Goal: Find specific page/section: Find specific page/section

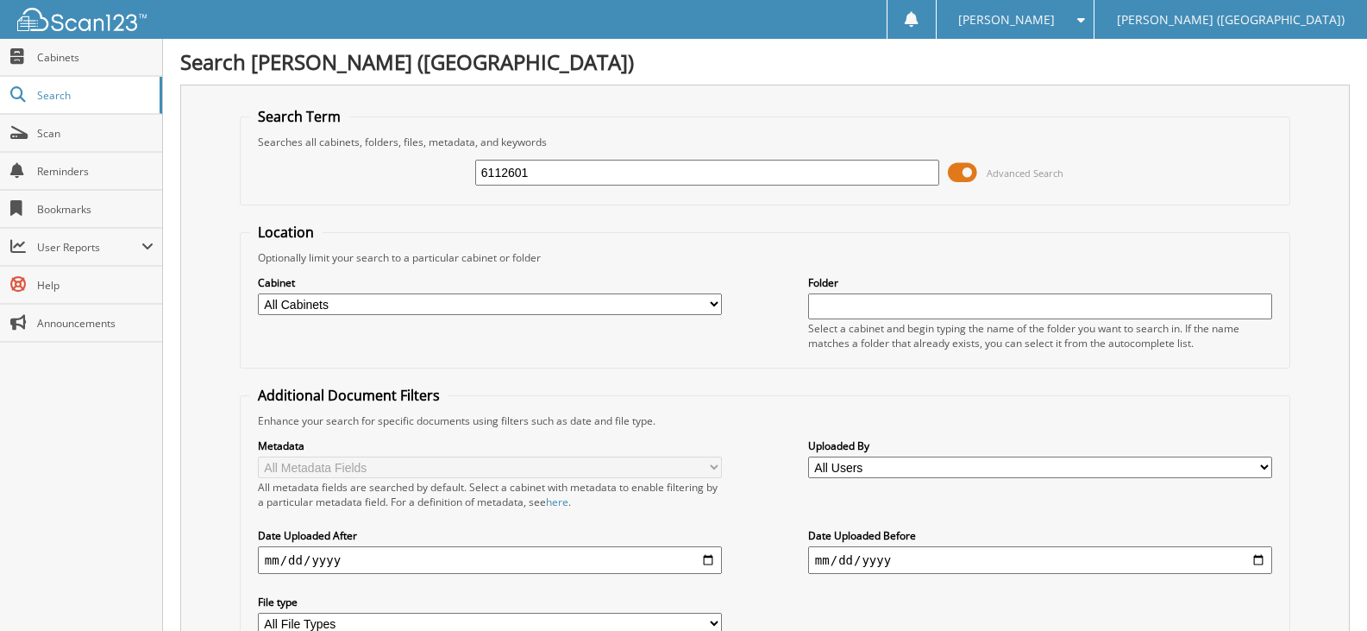
scroll to position [153, 0]
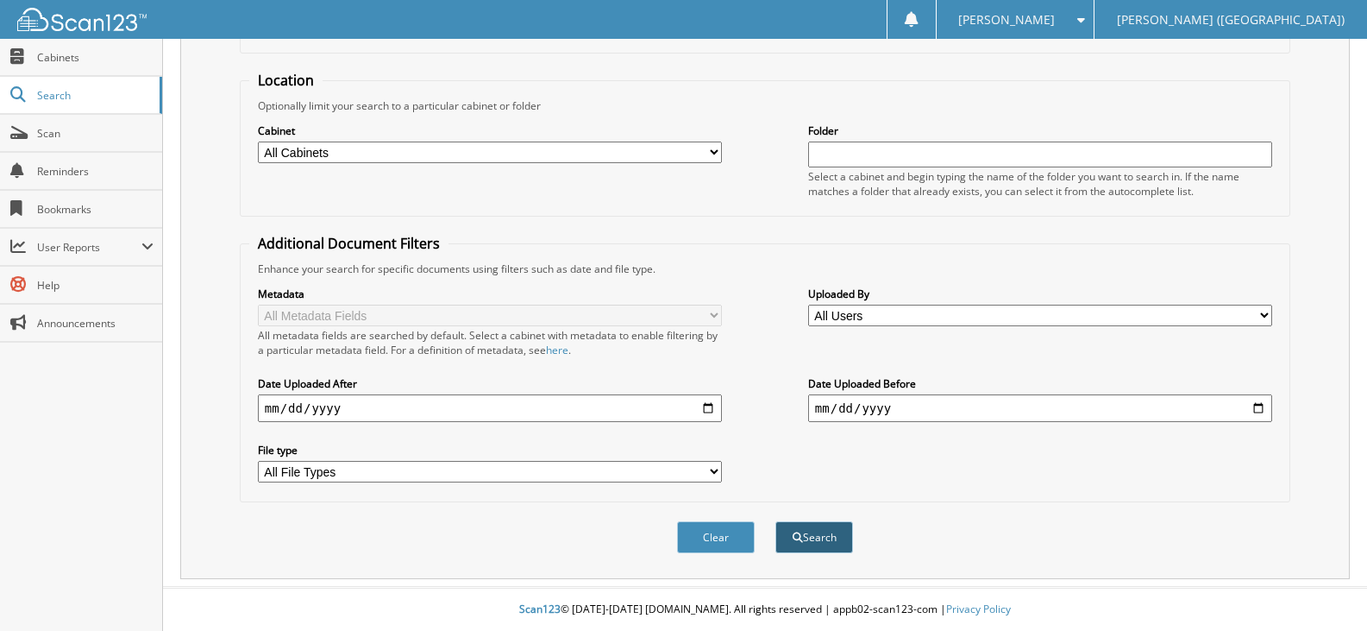
type input "6112601"
click at [819, 537] on button "Search" at bounding box center [814, 537] width 78 height 32
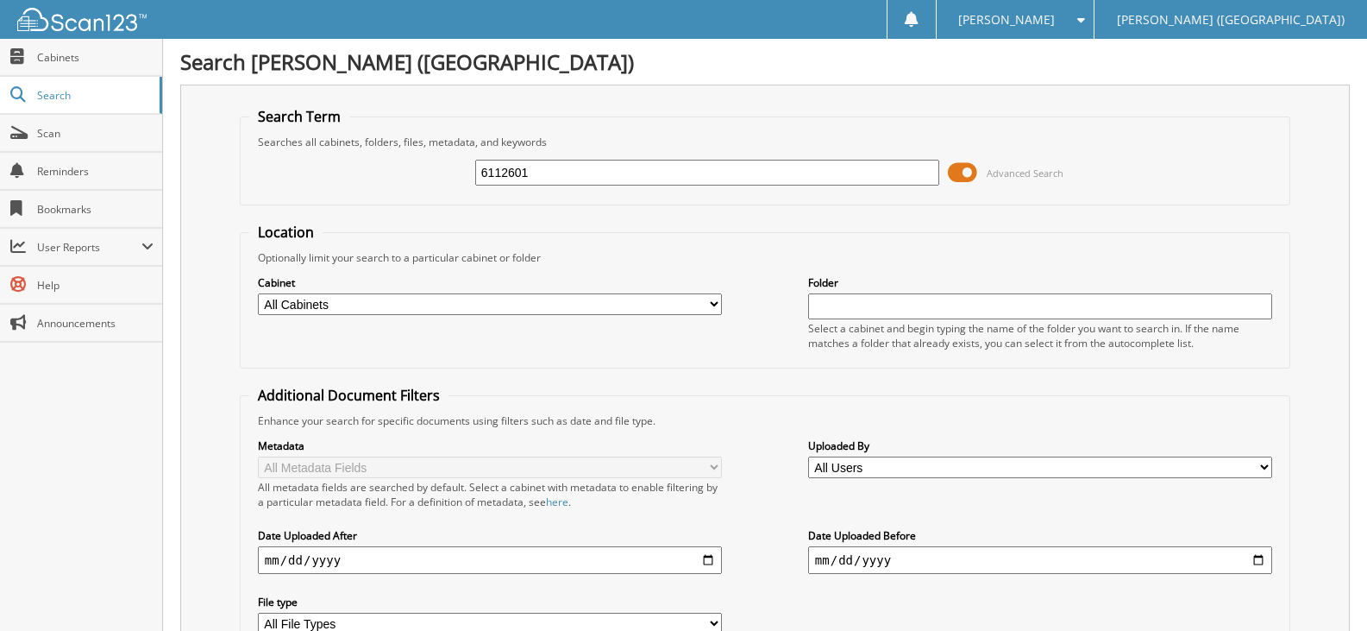
scroll to position [401, 0]
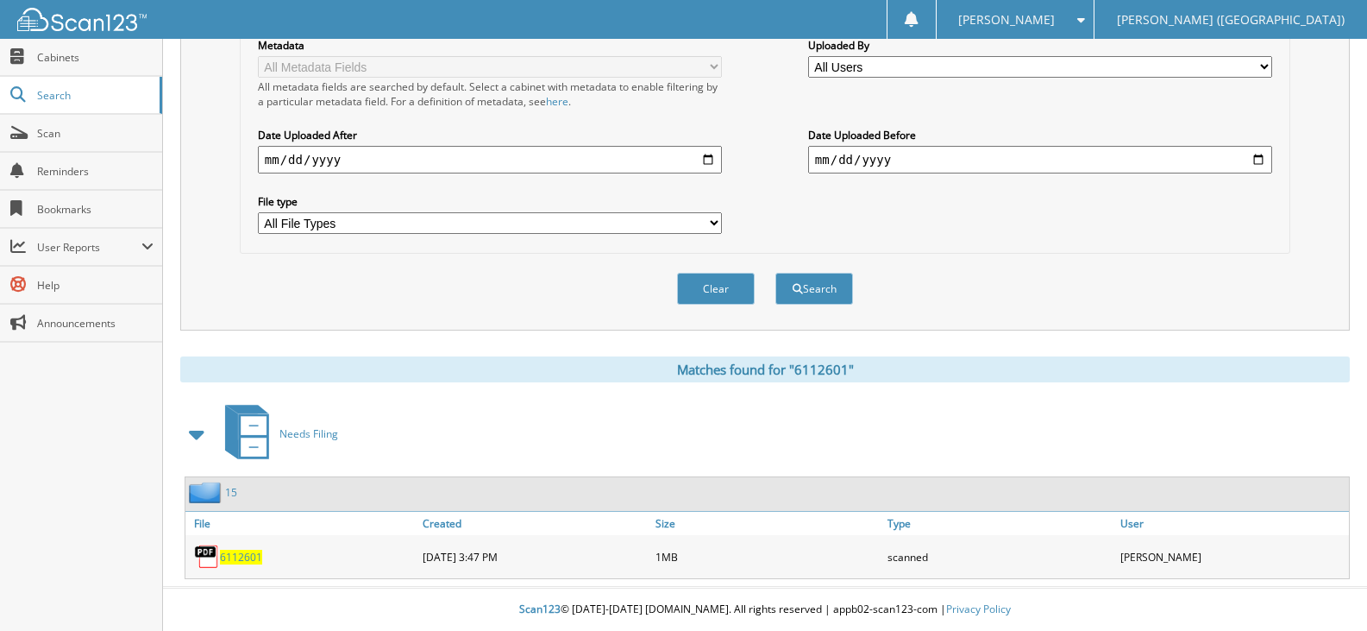
click at [234, 560] on span "6112601" at bounding box center [241, 556] width 42 height 15
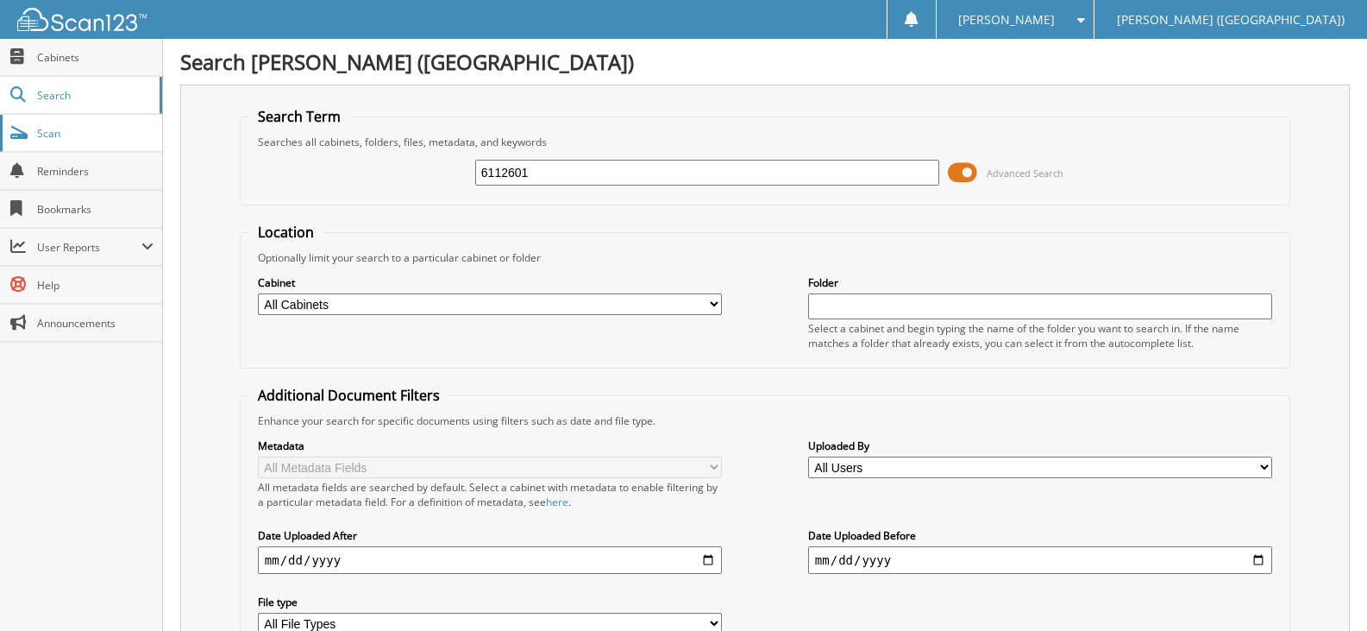
click at [60, 139] on span "Scan" at bounding box center [95, 133] width 116 height 15
